Goal: Use online tool/utility: Utilize a website feature to perform a specific function

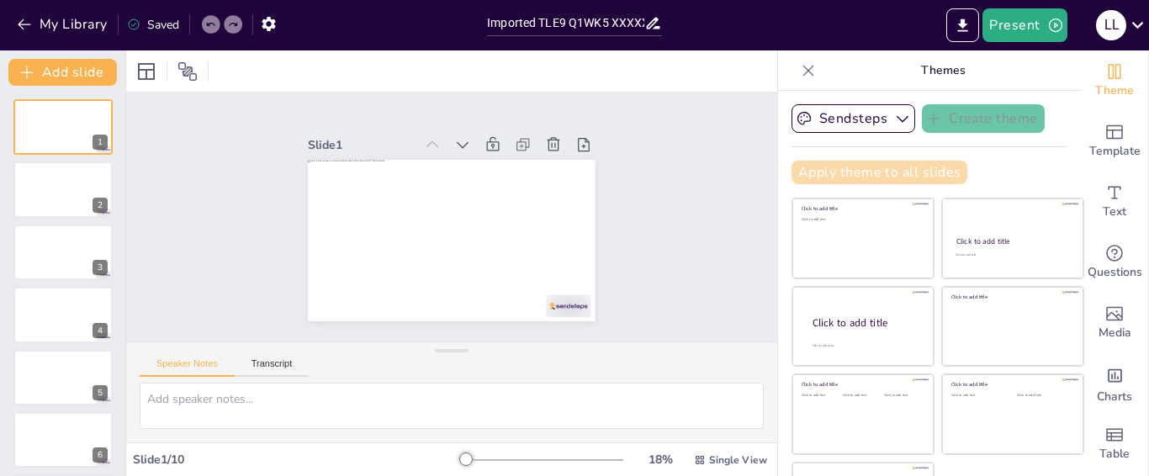
click at [898, 169] on button "Apply theme to all slides" at bounding box center [880, 173] width 176 height 24
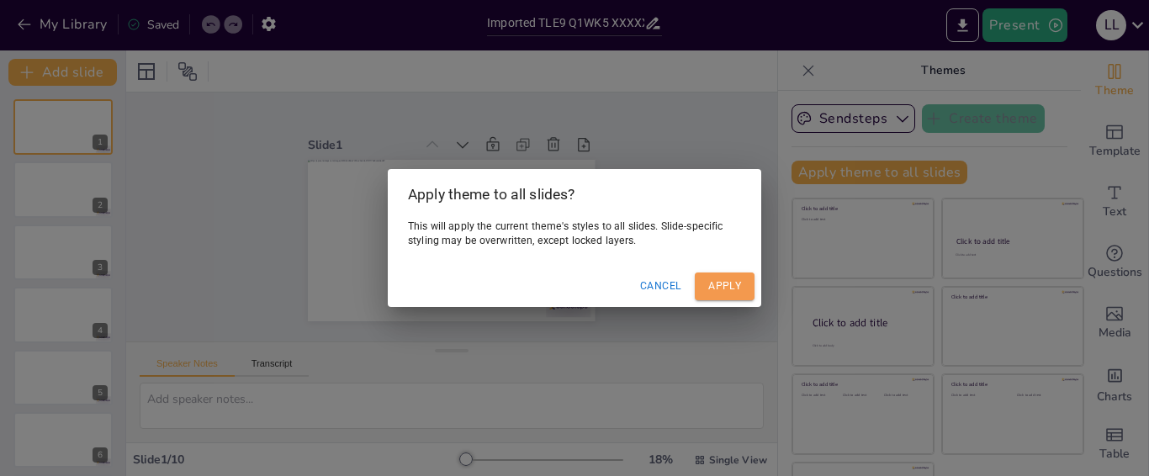
click at [723, 283] on button "Apply" at bounding box center [725, 287] width 60 height 28
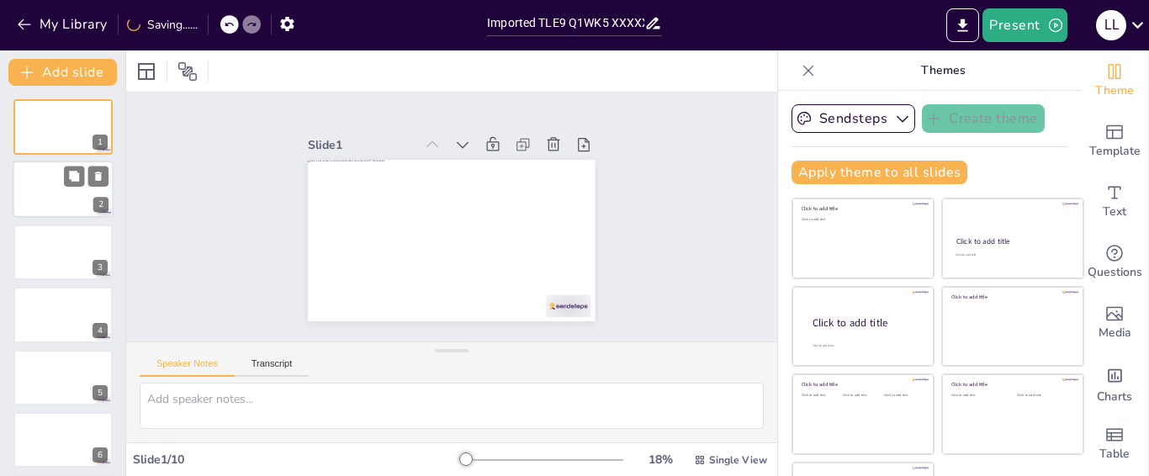
click at [66, 197] on div at bounding box center [63, 190] width 101 height 57
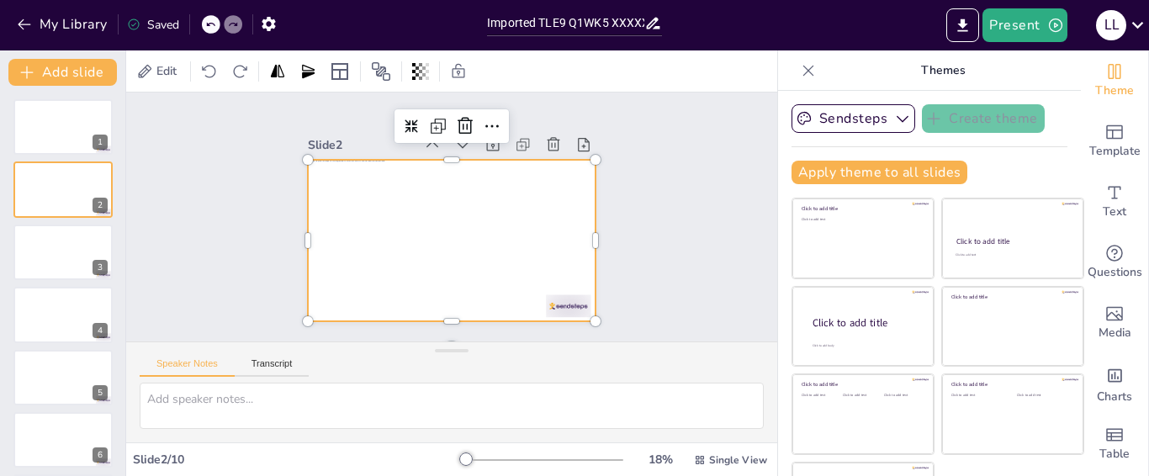
click at [338, 268] on div at bounding box center [451, 241] width 287 height 162
click at [274, 75] on icon at bounding box center [277, 70] width 13 height 13
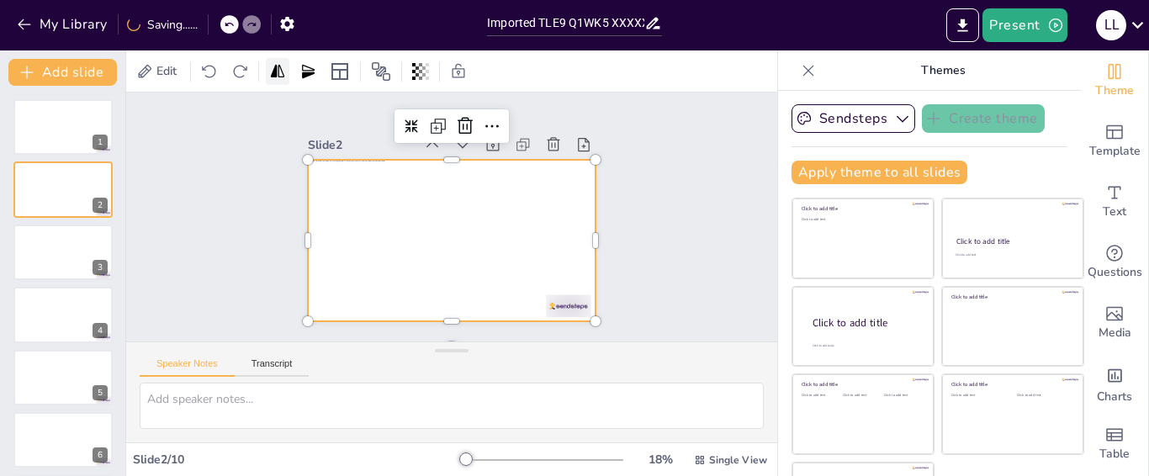
click at [274, 75] on icon at bounding box center [277, 70] width 13 height 13
click at [283, 81] on div at bounding box center [278, 71] width 24 height 27
click at [282, 81] on div at bounding box center [278, 71] width 24 height 27
click at [200, 226] on div "Slide 1 Slide 2 Slide 3 Slide 4 Slide 5 Slide 6 Slide 7 Slide 8 Slide 9 Slide 10" at bounding box center [451, 217] width 651 height 249
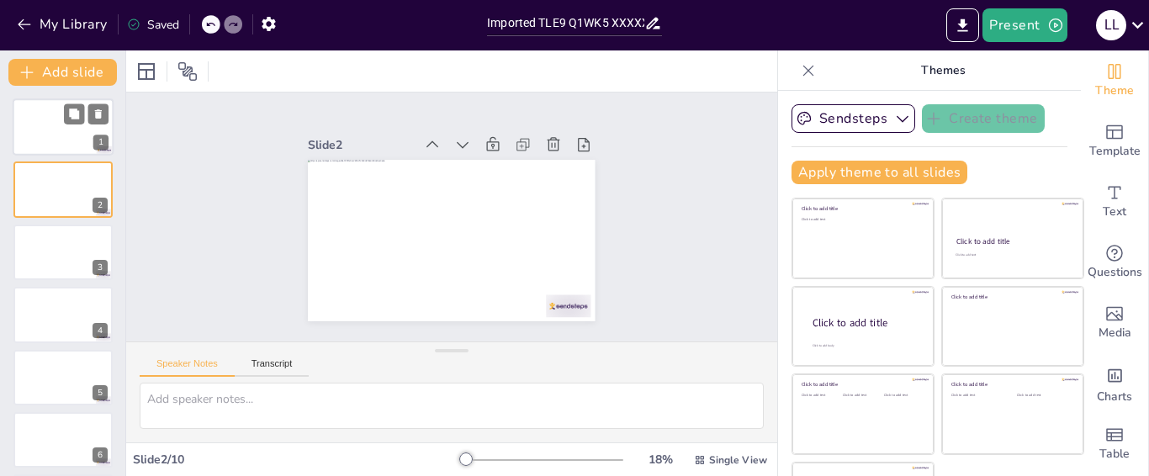
click at [46, 114] on div at bounding box center [63, 126] width 101 height 57
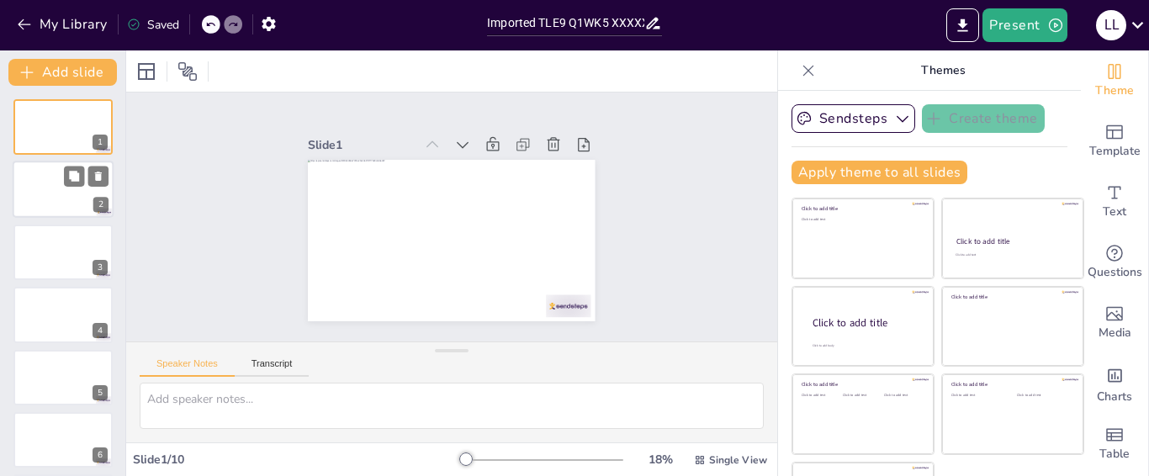
click at [49, 197] on div at bounding box center [63, 190] width 101 height 57
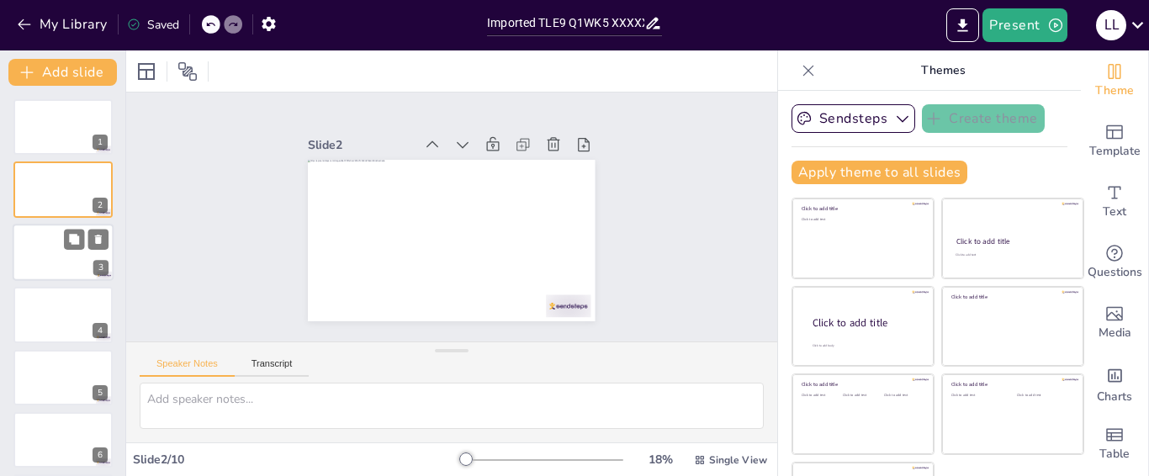
click at [45, 246] on div at bounding box center [63, 252] width 101 height 57
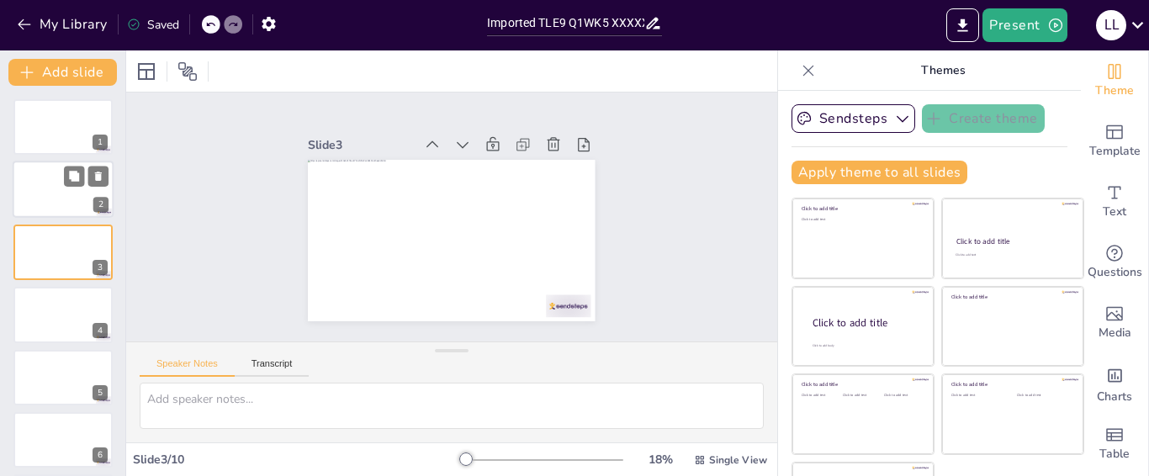
click at [45, 191] on div at bounding box center [63, 190] width 101 height 57
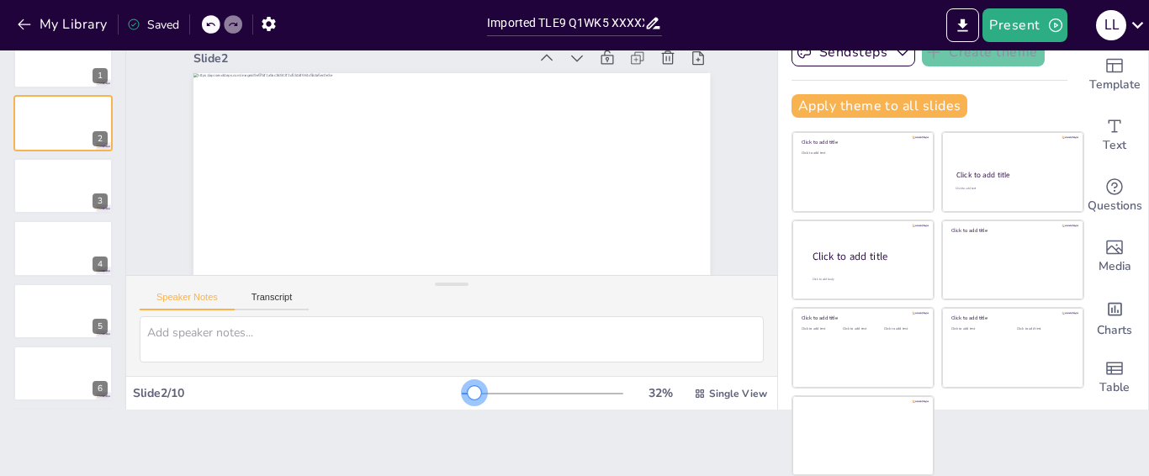
click at [468, 395] on div at bounding box center [474, 392] width 13 height 13
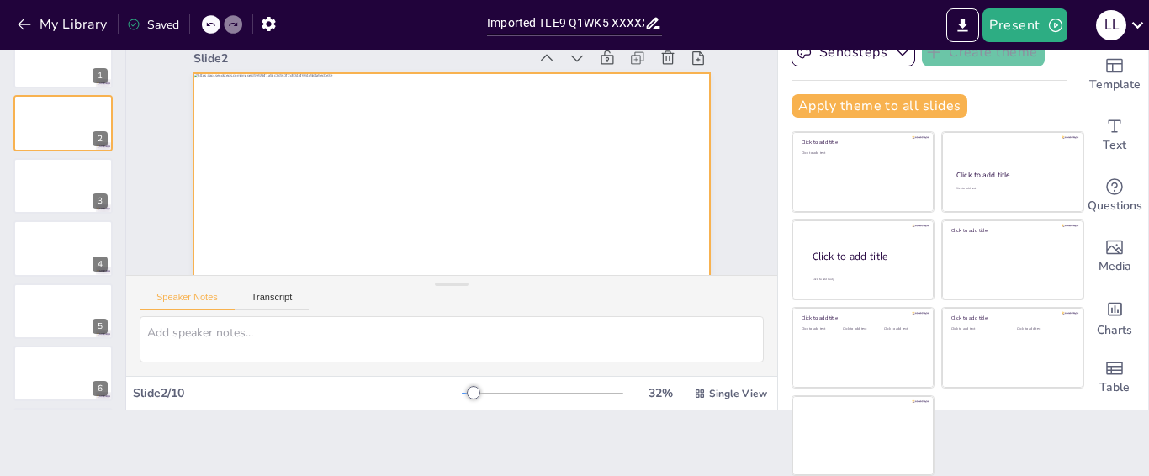
scroll to position [103, 0]
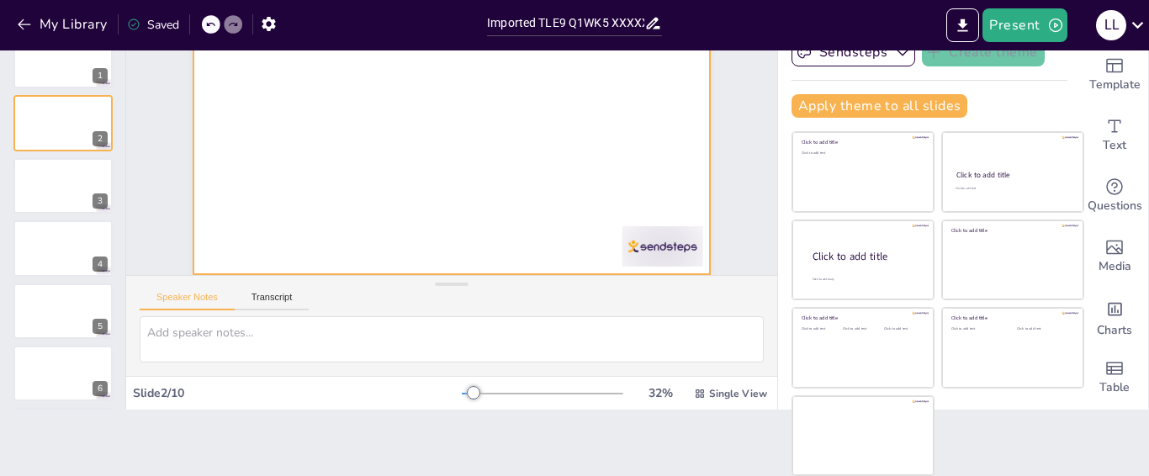
click at [251, 154] on div at bounding box center [451, 128] width 516 height 291
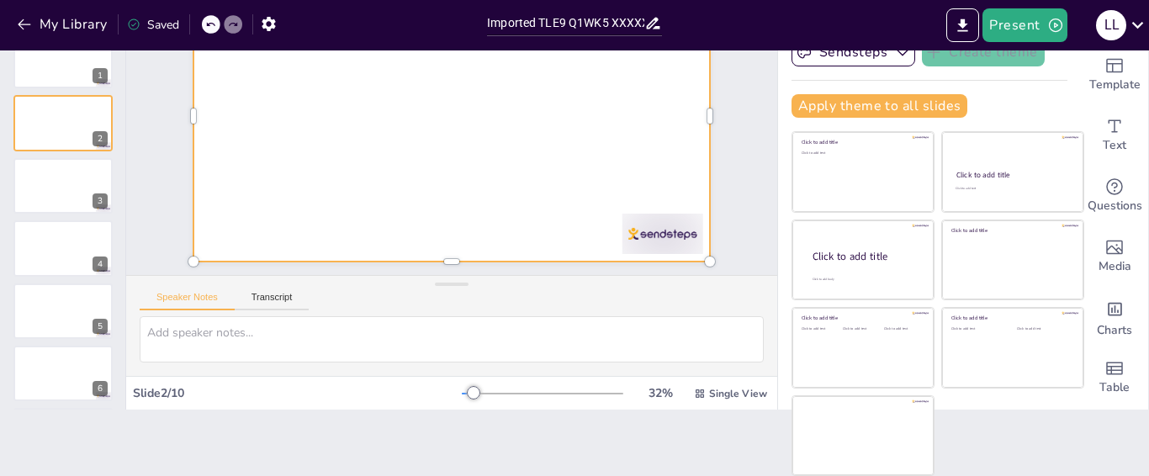
click at [57, 370] on div at bounding box center [62, 374] width 99 height 56
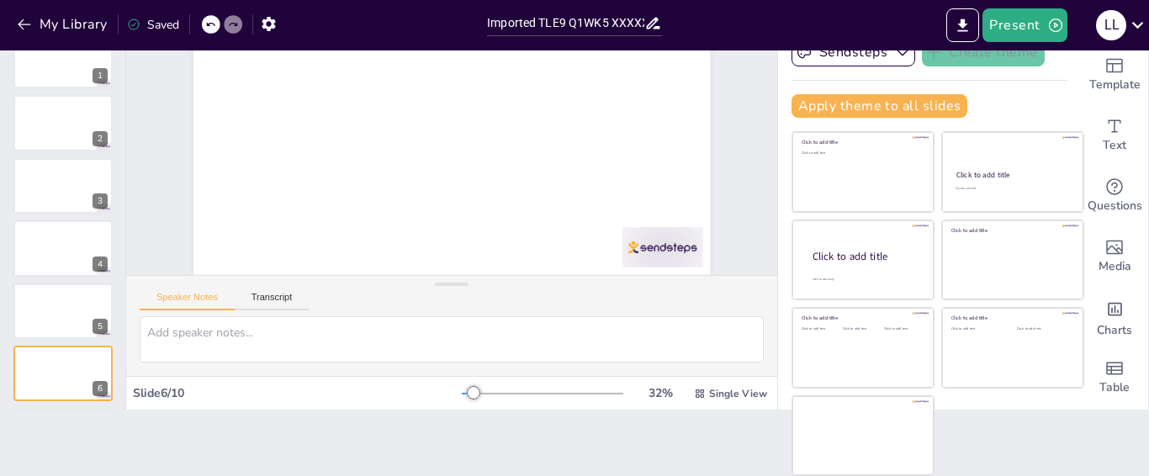
scroll to position [0, 0]
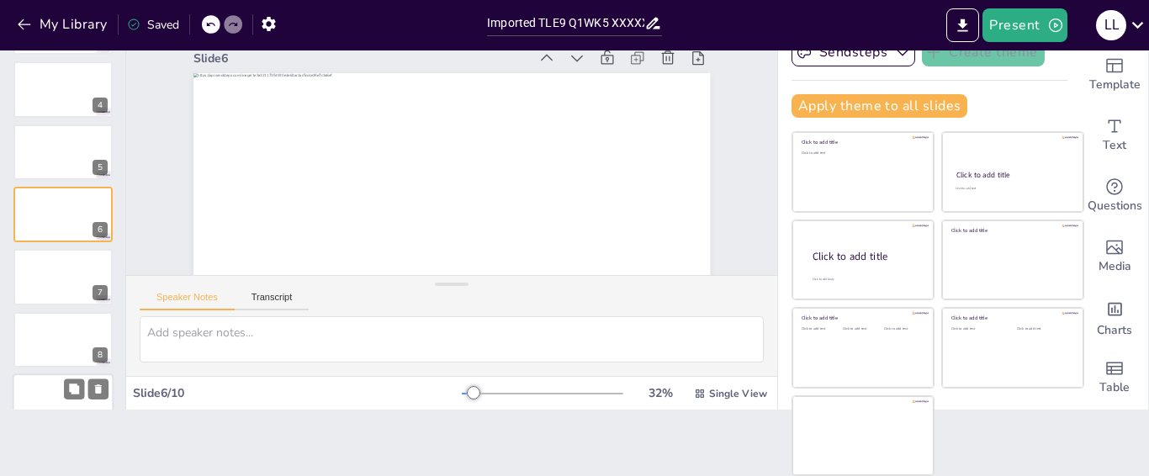
click at [44, 332] on div at bounding box center [62, 340] width 99 height 56
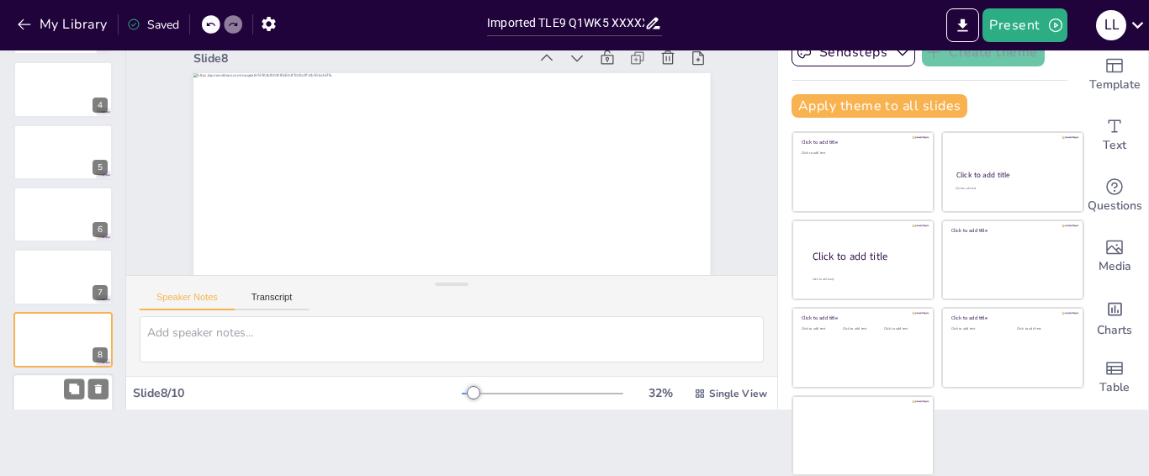
scroll to position [256, 0]
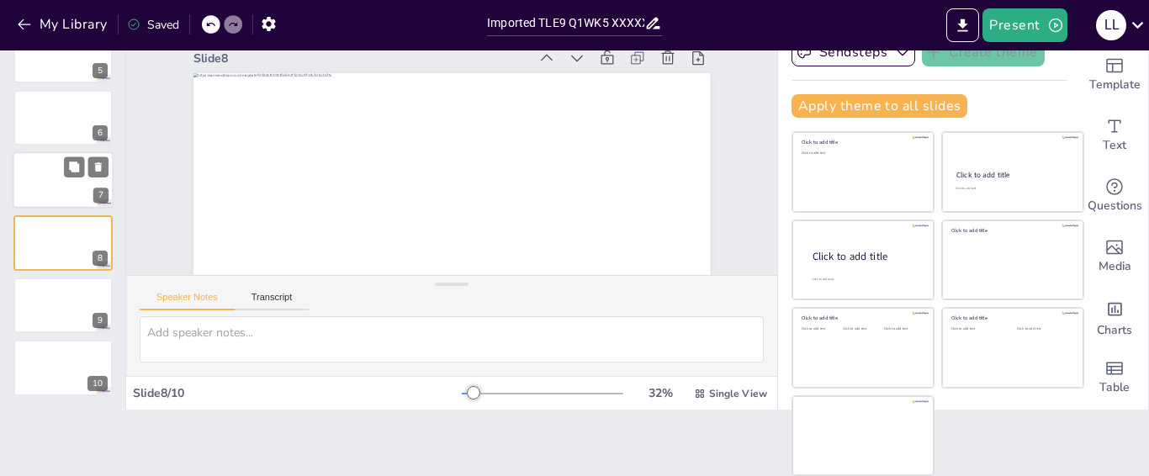
click at [49, 190] on div at bounding box center [63, 180] width 101 height 57
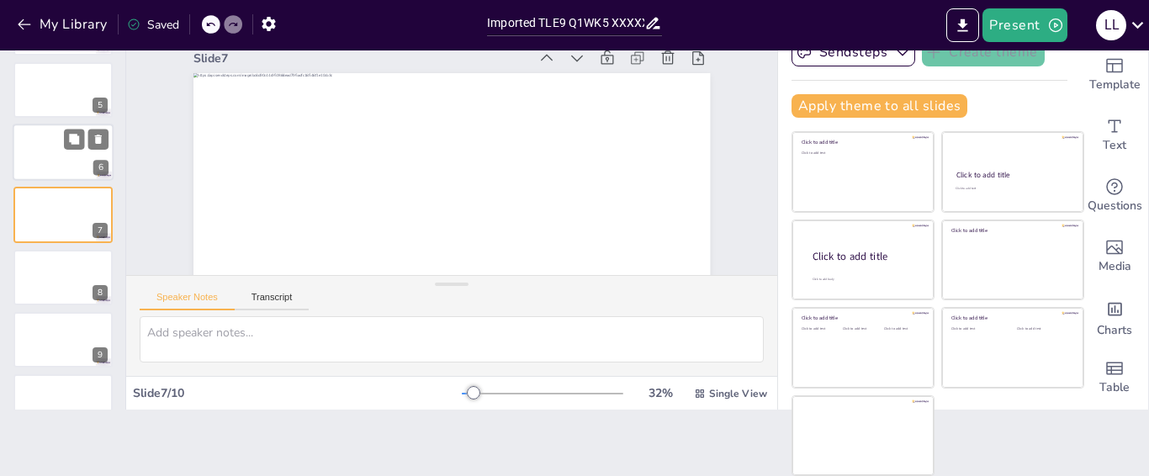
click at [50, 161] on div at bounding box center [63, 152] width 101 height 57
click at [49, 118] on div "1 2 3 4 5 6 7 8 9 10" at bounding box center [62, 183] width 125 height 619
click at [45, 109] on div at bounding box center [63, 89] width 101 height 57
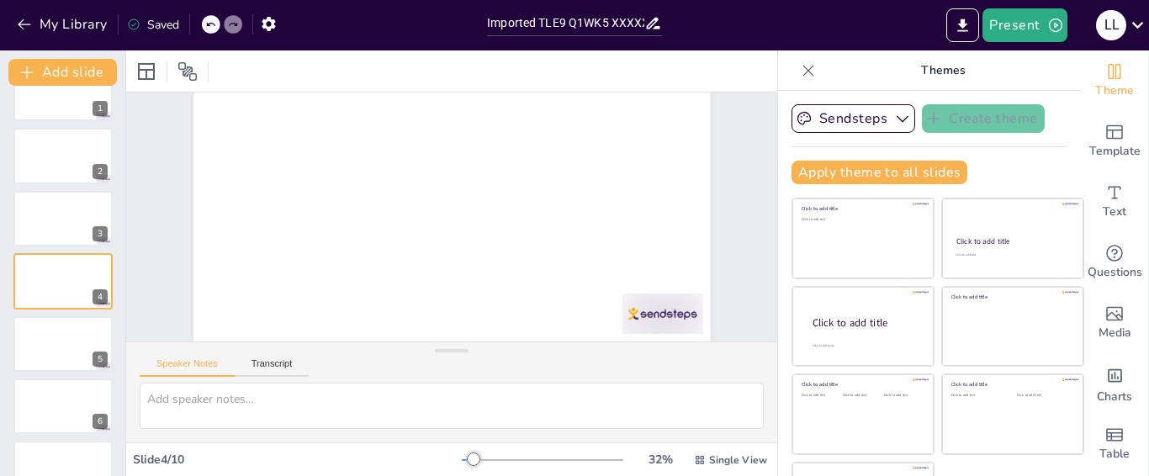
scroll to position [102, 0]
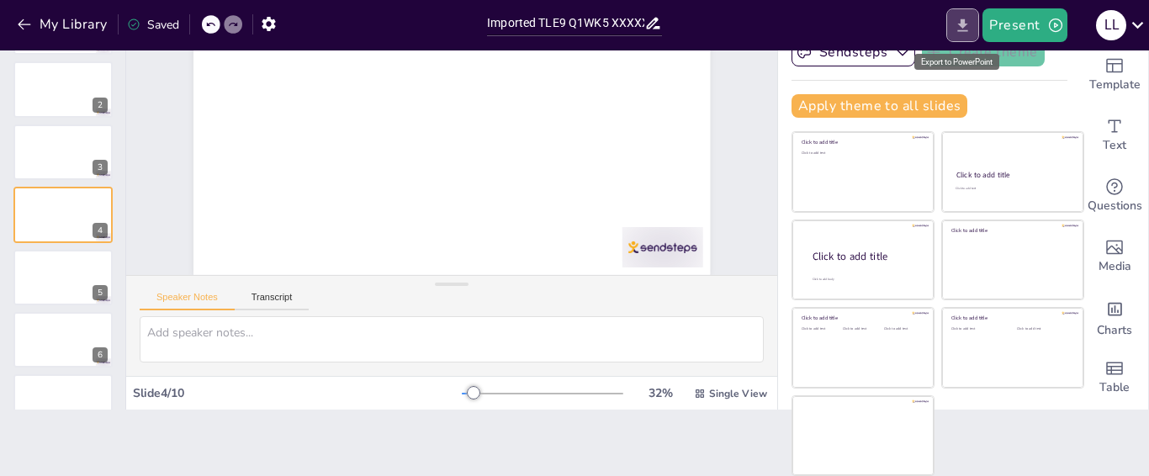
click at [969, 33] on icon "Export to PowerPoint" at bounding box center [963, 26] width 18 height 18
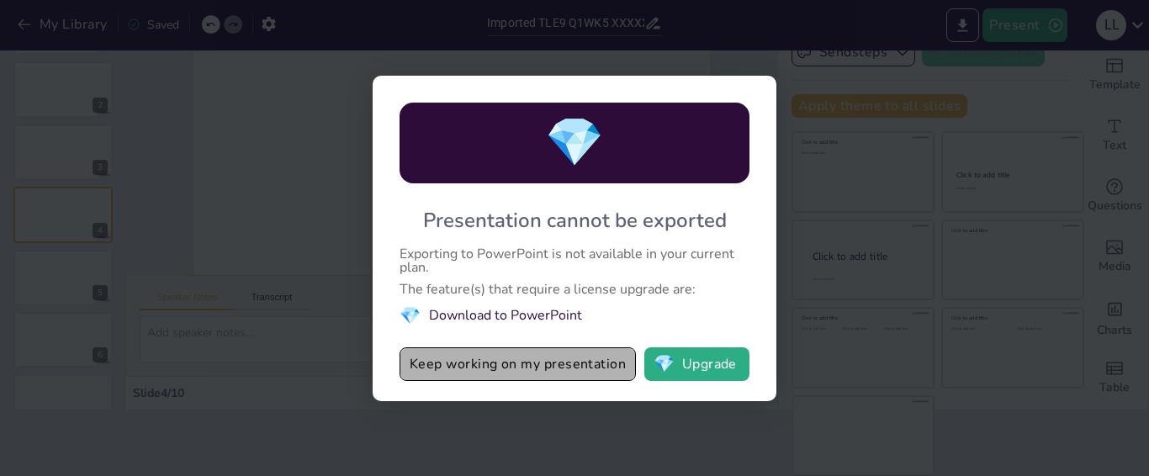
click at [611, 357] on button "Keep working on my presentation" at bounding box center [518, 364] width 236 height 34
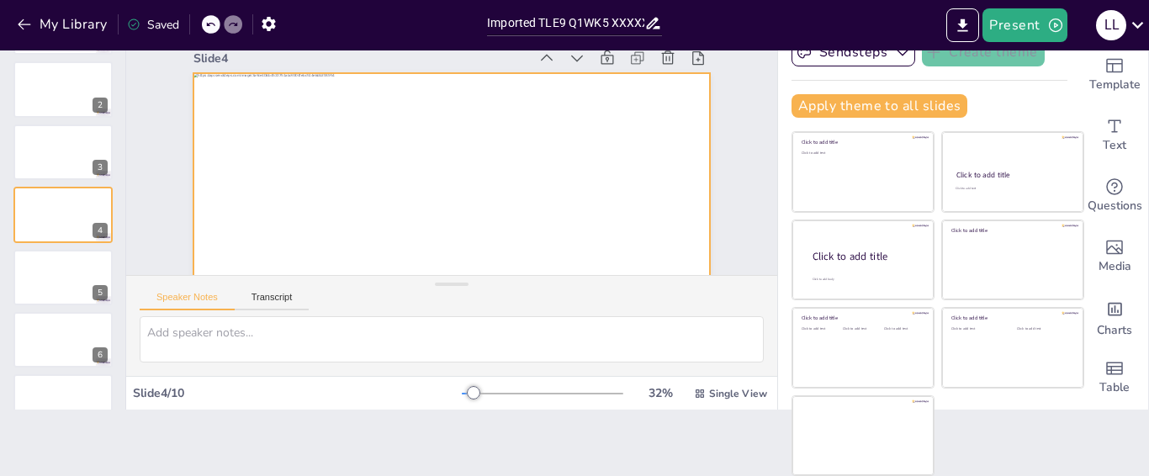
scroll to position [0, 0]
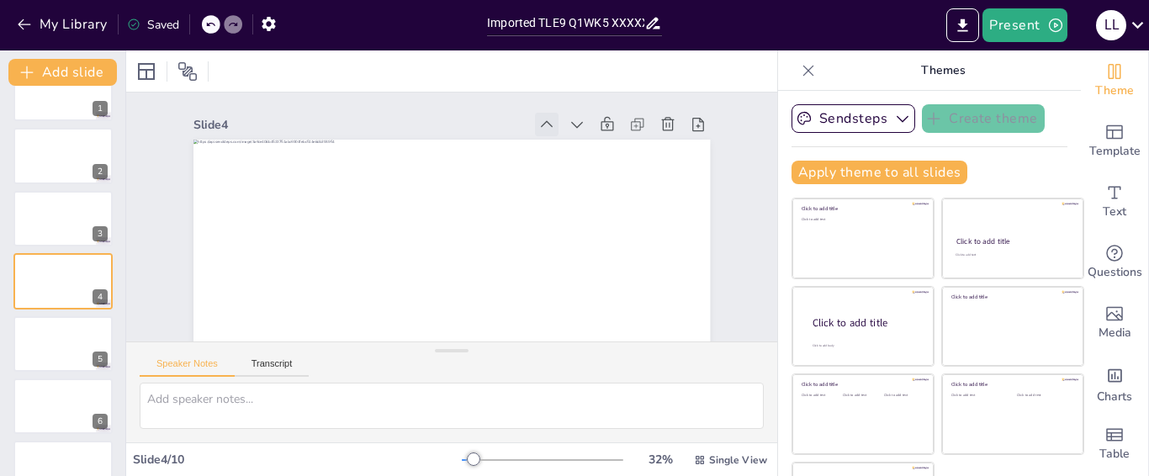
click at [538, 124] on icon at bounding box center [546, 124] width 17 height 17
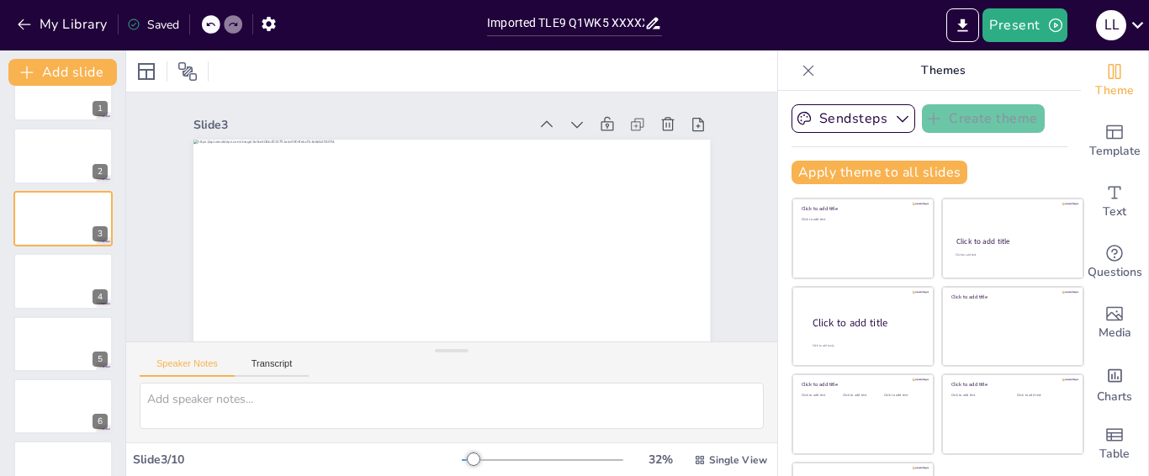
click at [538, 124] on icon at bounding box center [546, 124] width 17 height 17
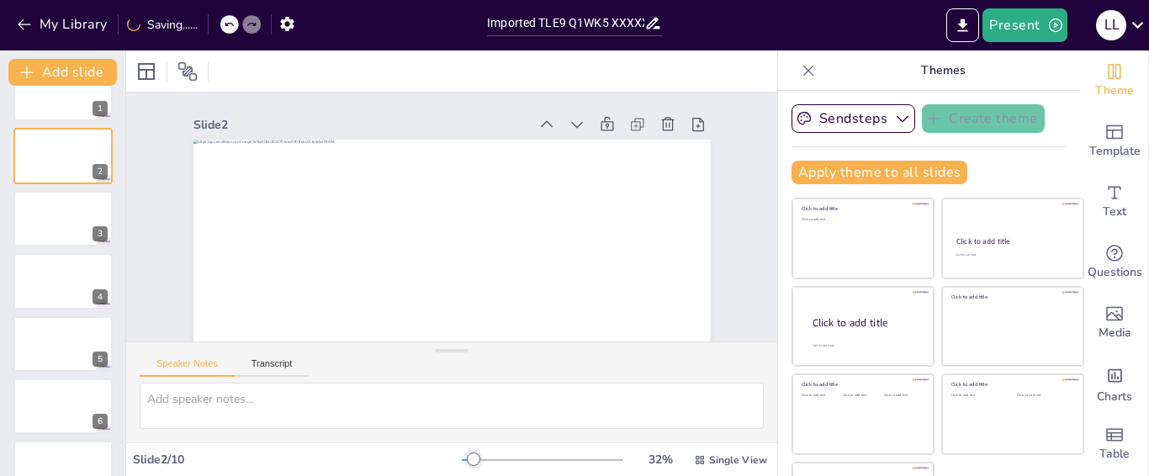
click at [538, 124] on icon at bounding box center [546, 124] width 17 height 17
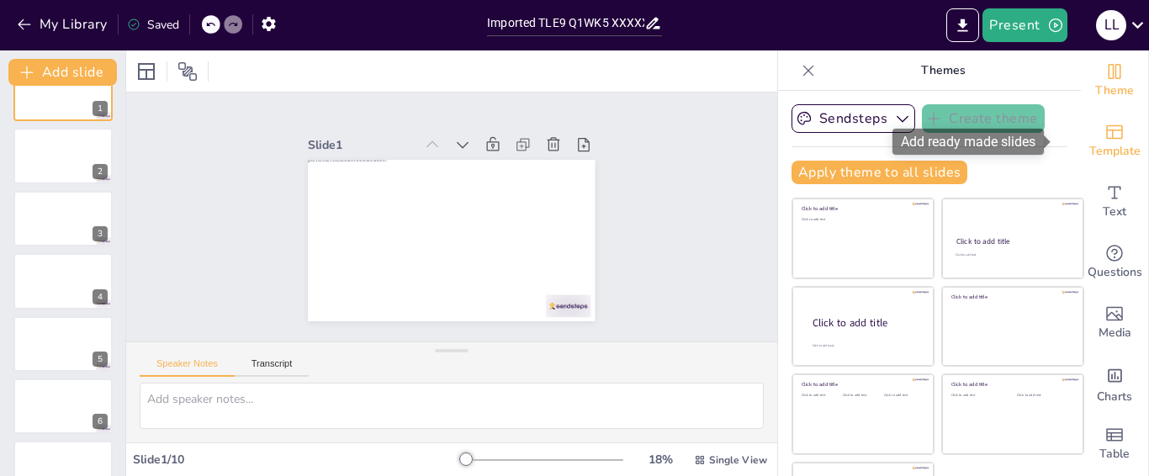
click at [1089, 146] on span "Template" at bounding box center [1114, 151] width 51 height 19
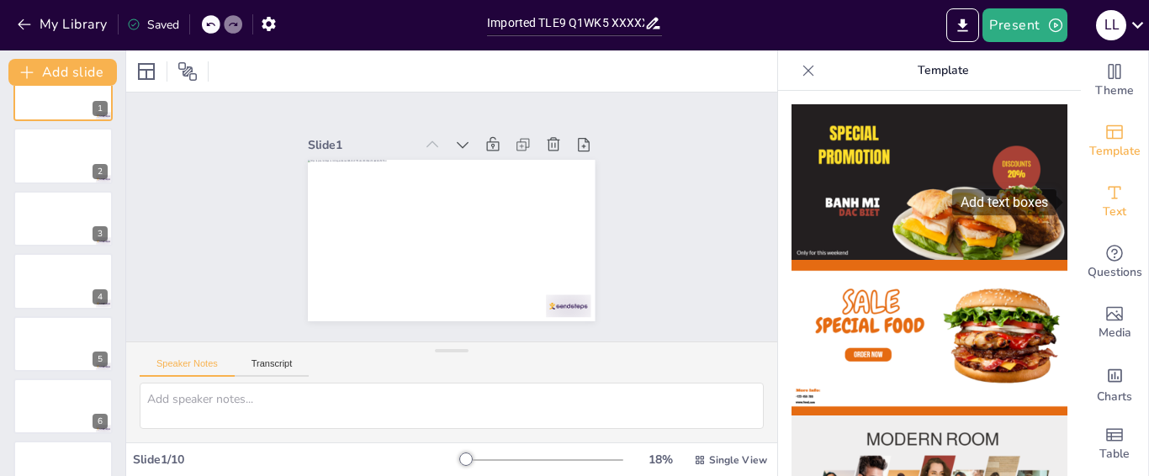
click at [1104, 194] on icon "Add text boxes" at bounding box center [1114, 193] width 20 height 20
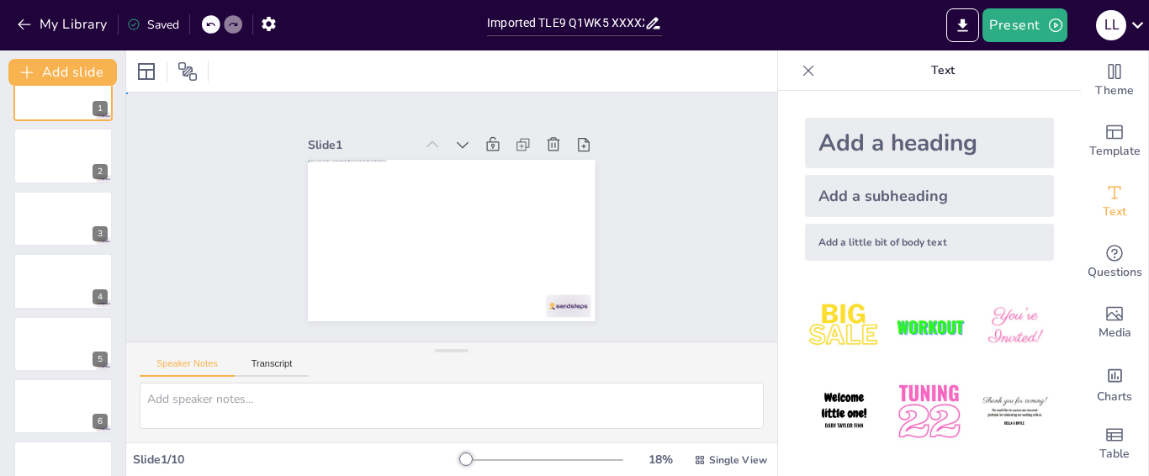
click at [694, 233] on div "Slide 1 Slide 2 Slide 3 Slide 4 Slide 5 Slide 6 Slide 7 Slide 8 Slide 9 Slide 10" at bounding box center [451, 217] width 651 height 249
click at [925, 327] on img at bounding box center [929, 327] width 78 height 78
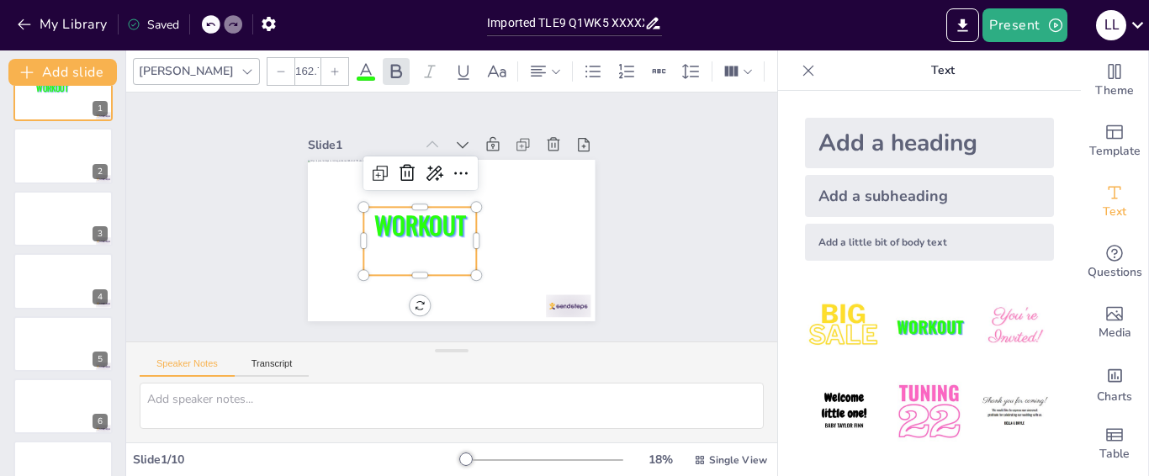
click at [920, 374] on img at bounding box center [929, 412] width 78 height 78
